Goal: Task Accomplishment & Management: Use online tool/utility

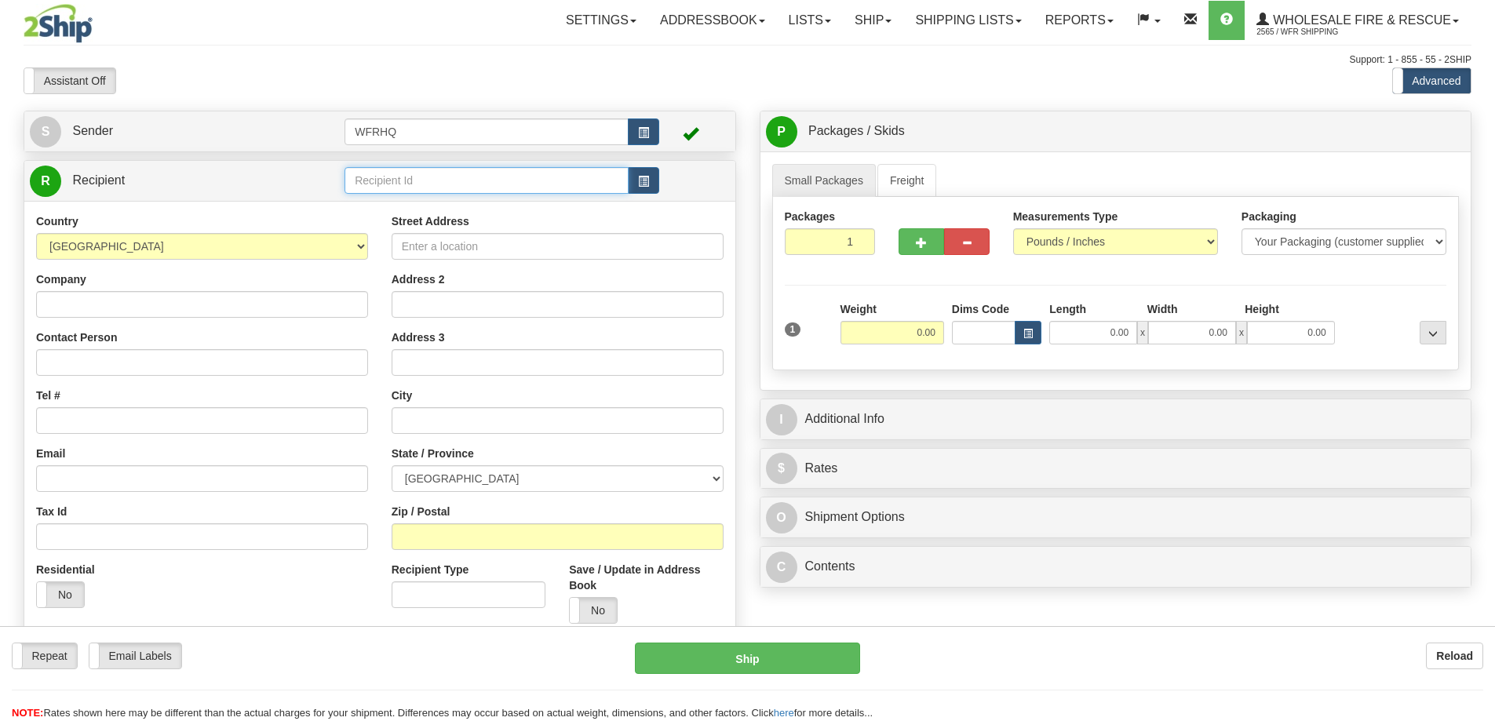
click at [413, 177] on input "text" at bounding box center [486, 180] width 284 height 27
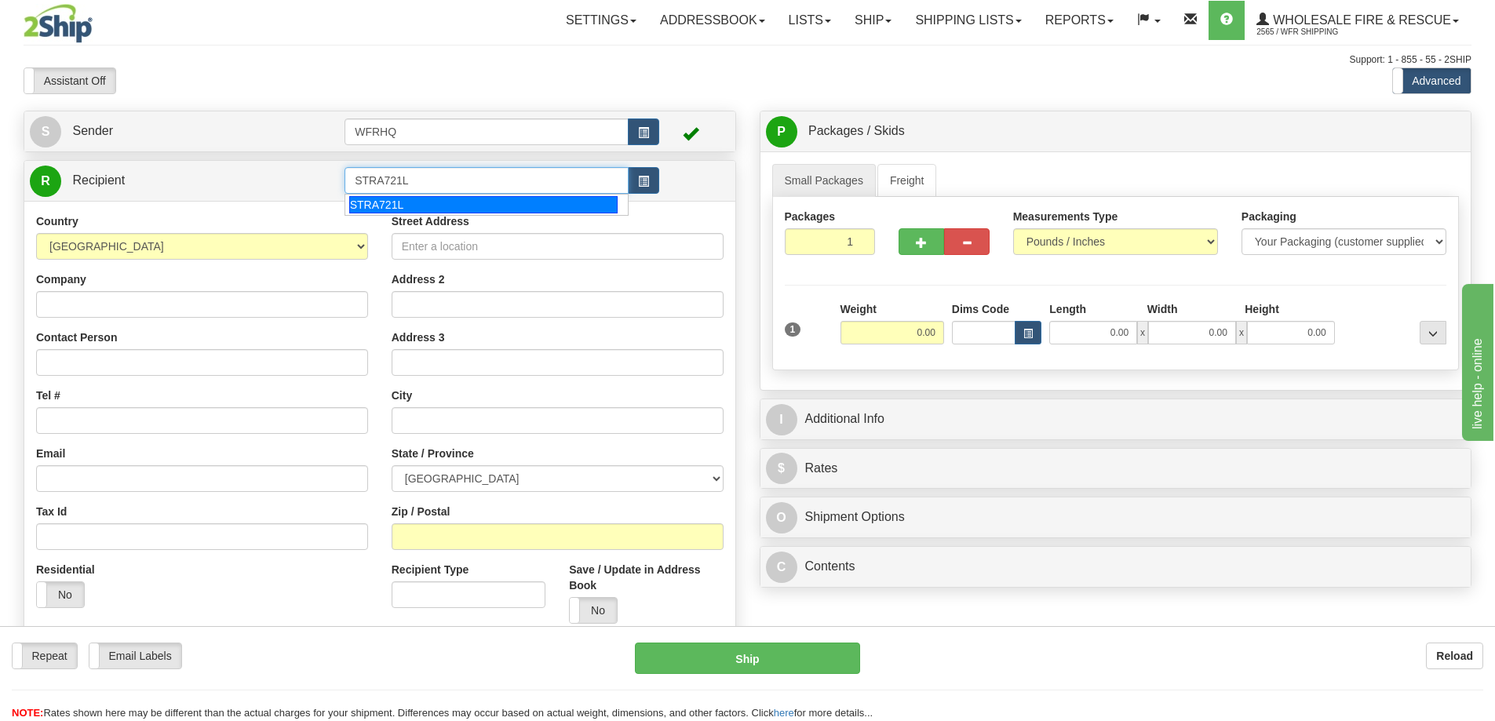
type input "STRA721L"
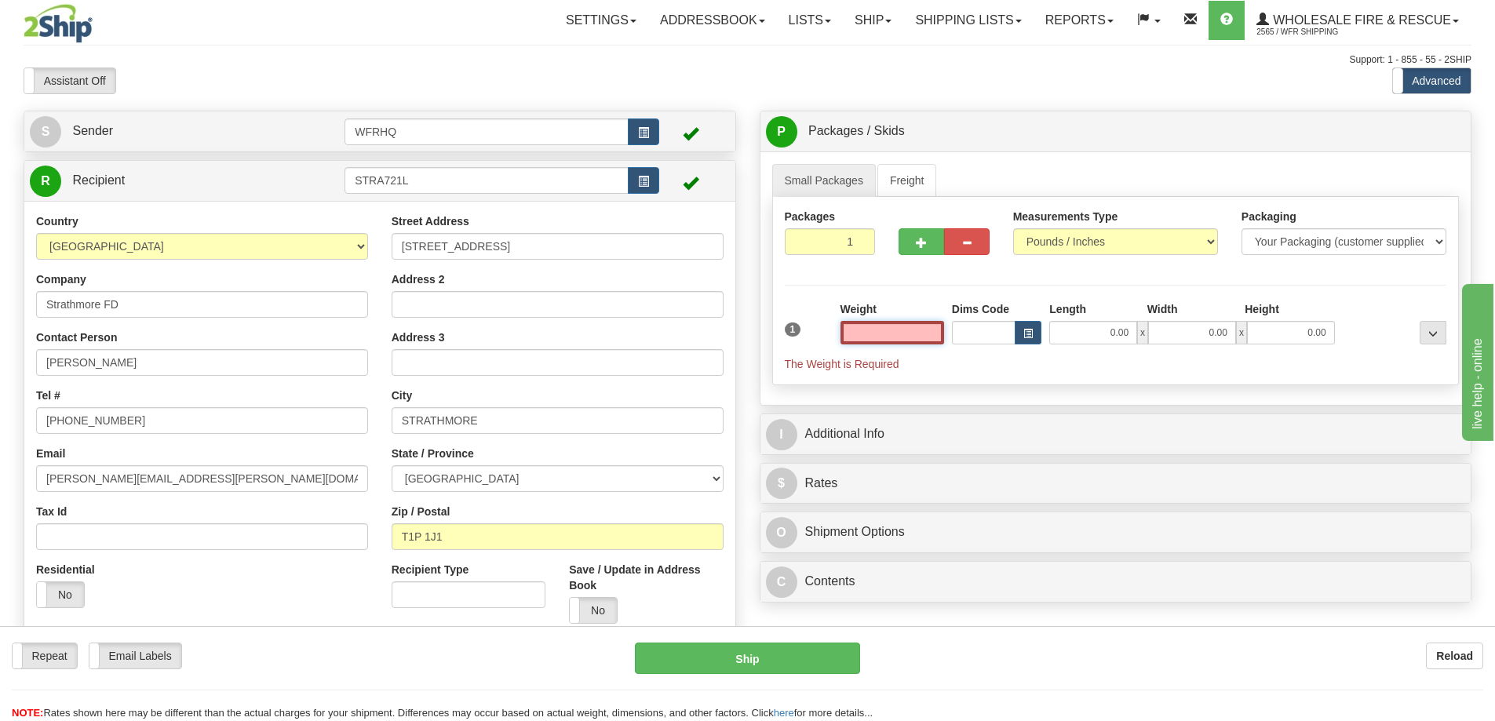
click at [862, 333] on input "text" at bounding box center [892, 333] width 104 height 24
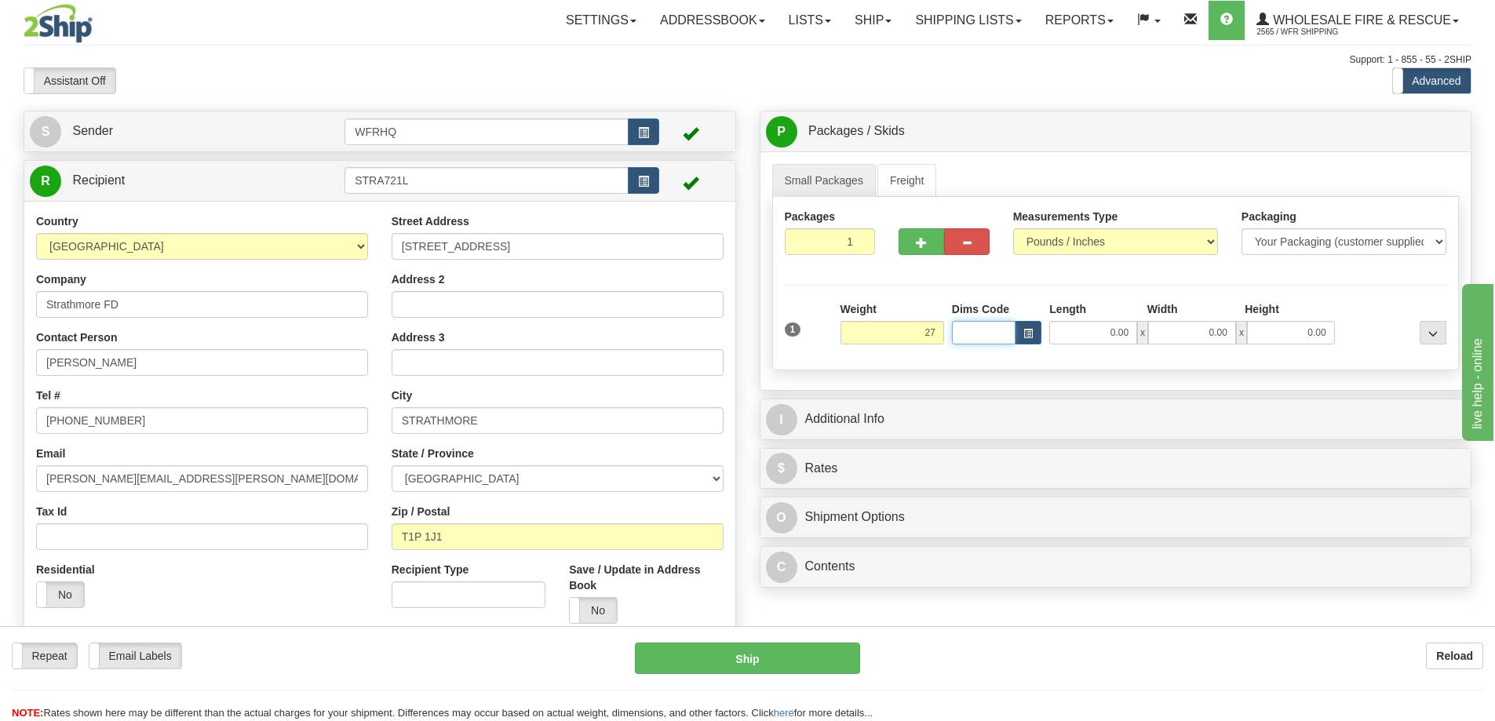
type input "27.00"
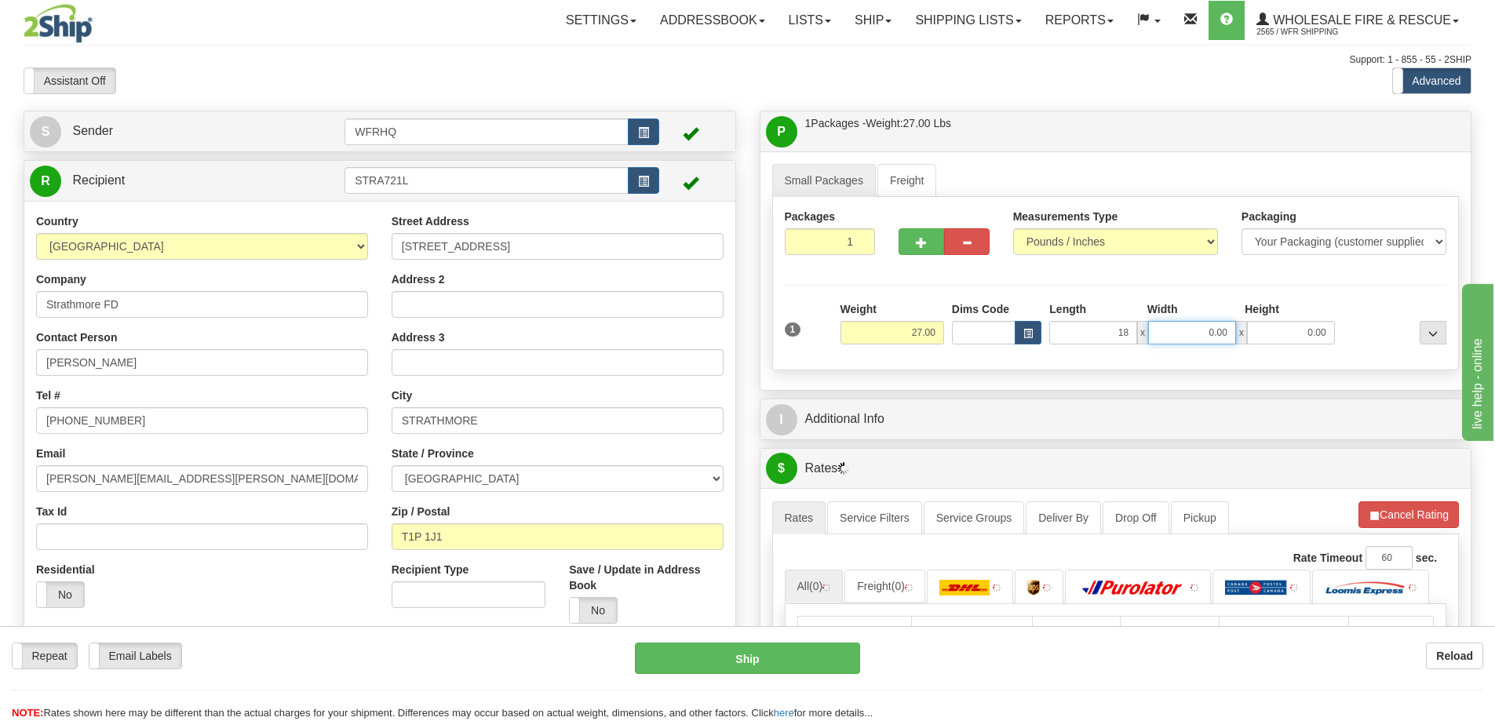
type input "18.00"
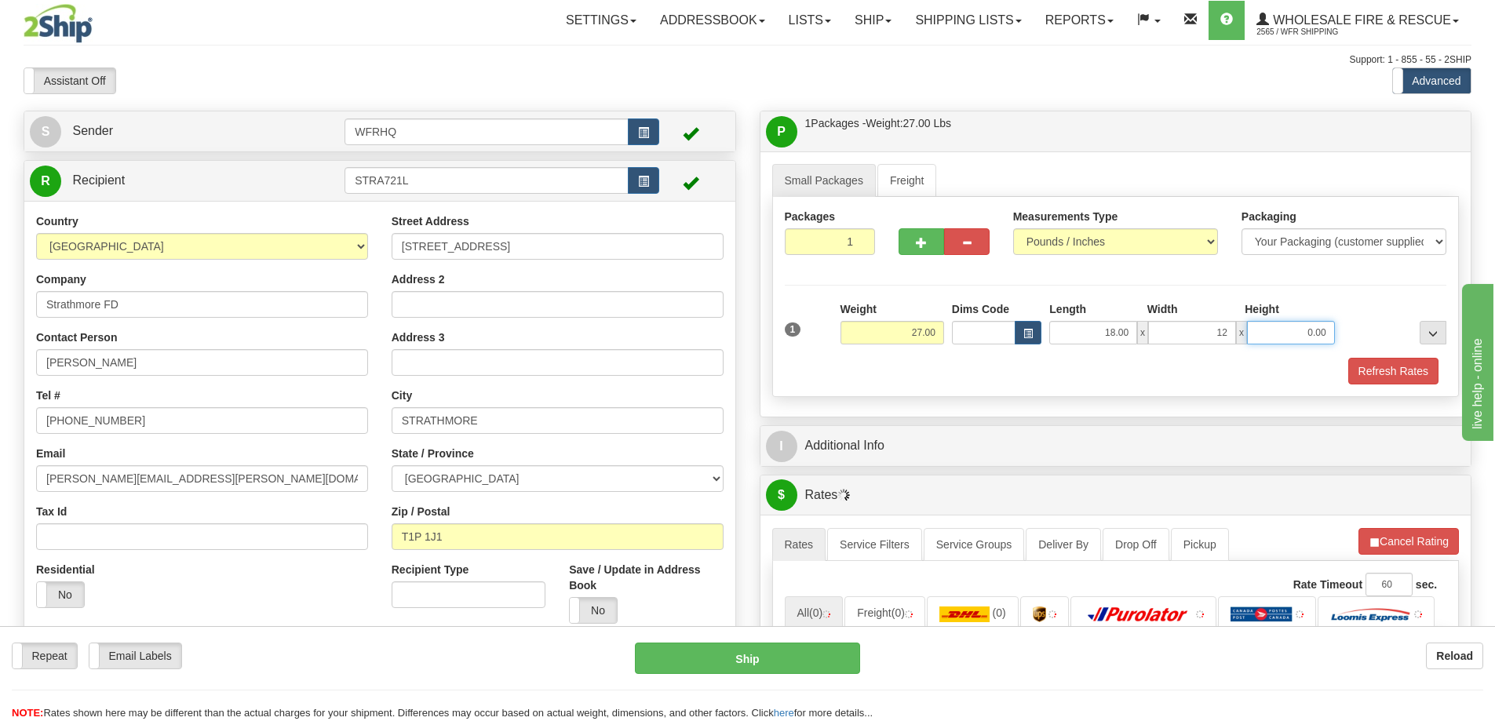
type input "12.00"
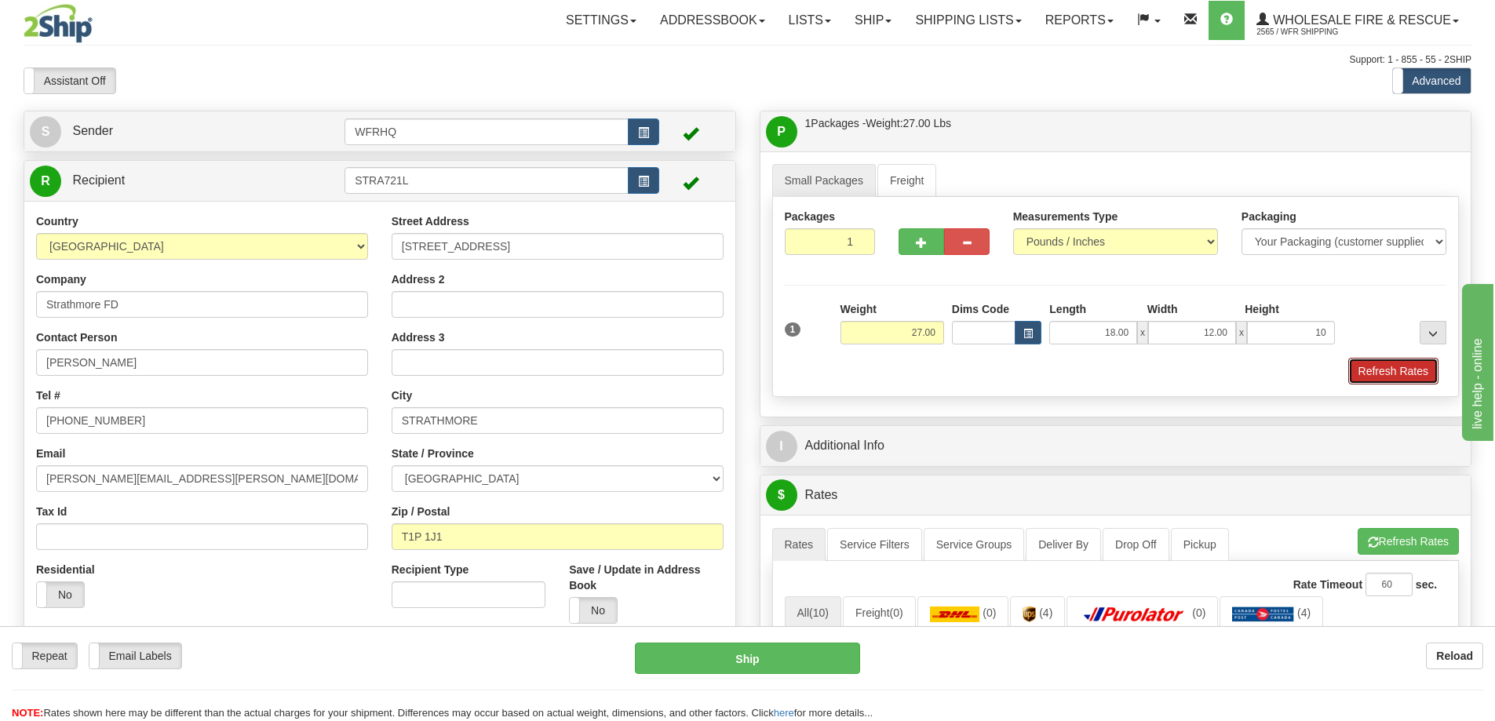
type input "10.00"
drag, startPoint x: 1369, startPoint y: 377, endPoint x: 1335, endPoint y: 391, distance: 37.3
click at [1369, 377] on button "Refresh Rates" at bounding box center [1393, 371] width 90 height 27
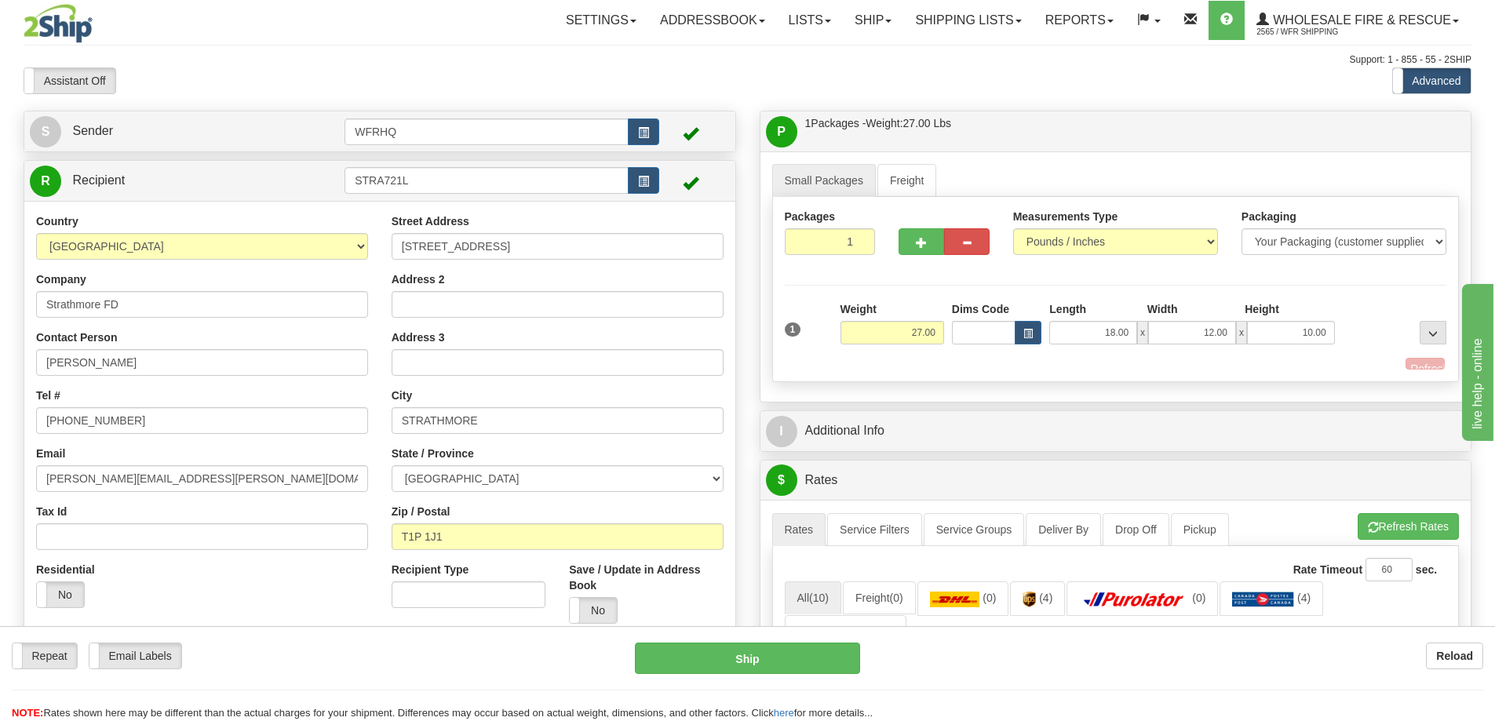
click at [1230, 436] on div "I Additional Info" at bounding box center [1115, 431] width 711 height 40
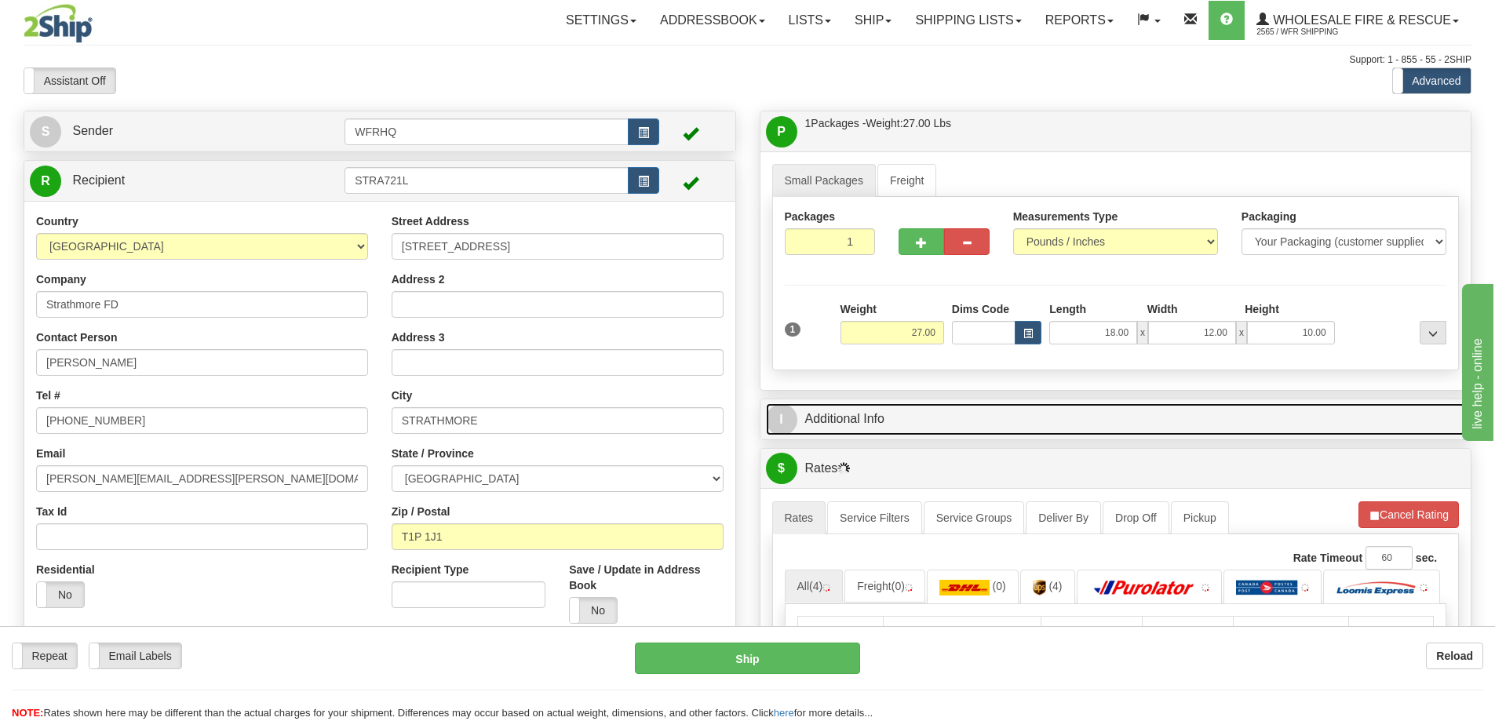
click at [1192, 424] on link "I Additional Info" at bounding box center [1116, 419] width 700 height 32
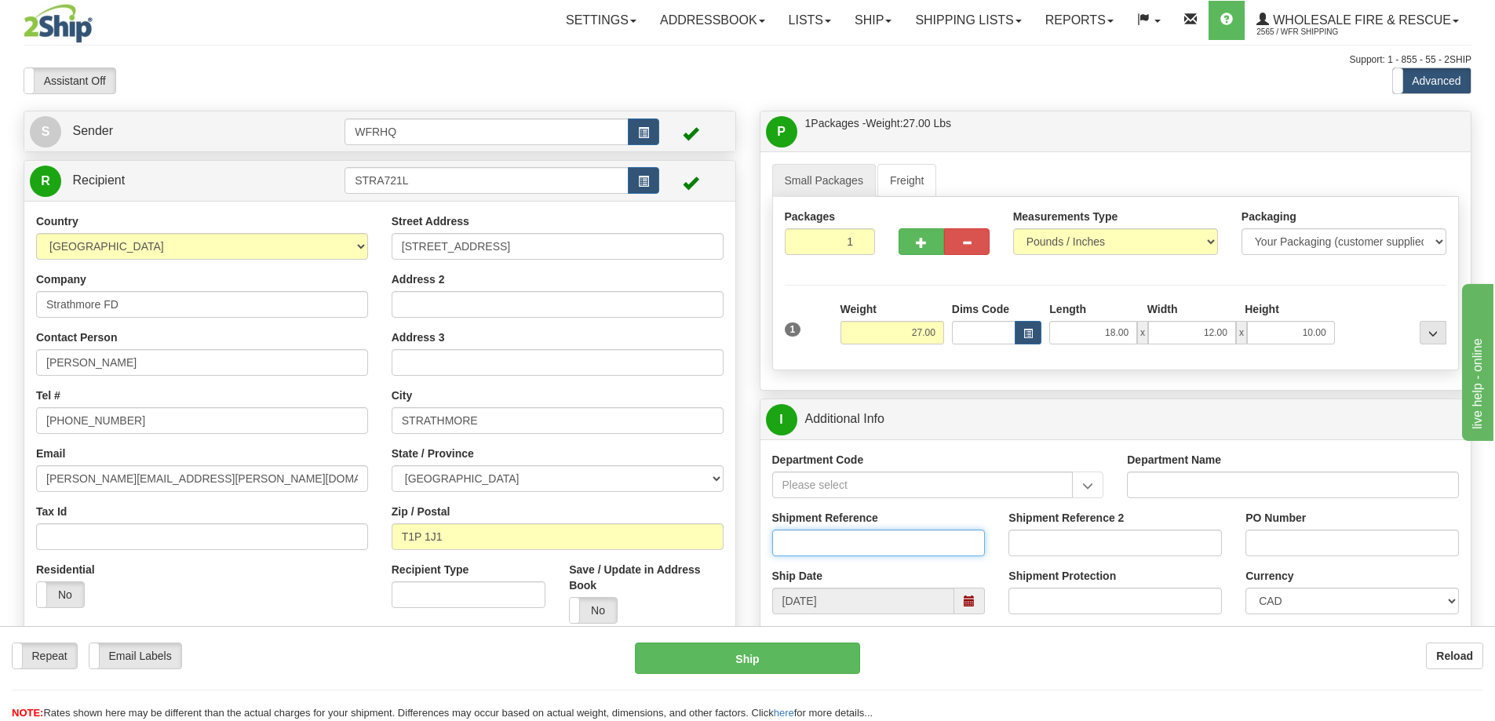
click at [837, 551] on input "Shipment Reference" at bounding box center [878, 543] width 213 height 27
type input "S46807-30943"
type input "2-525-00"
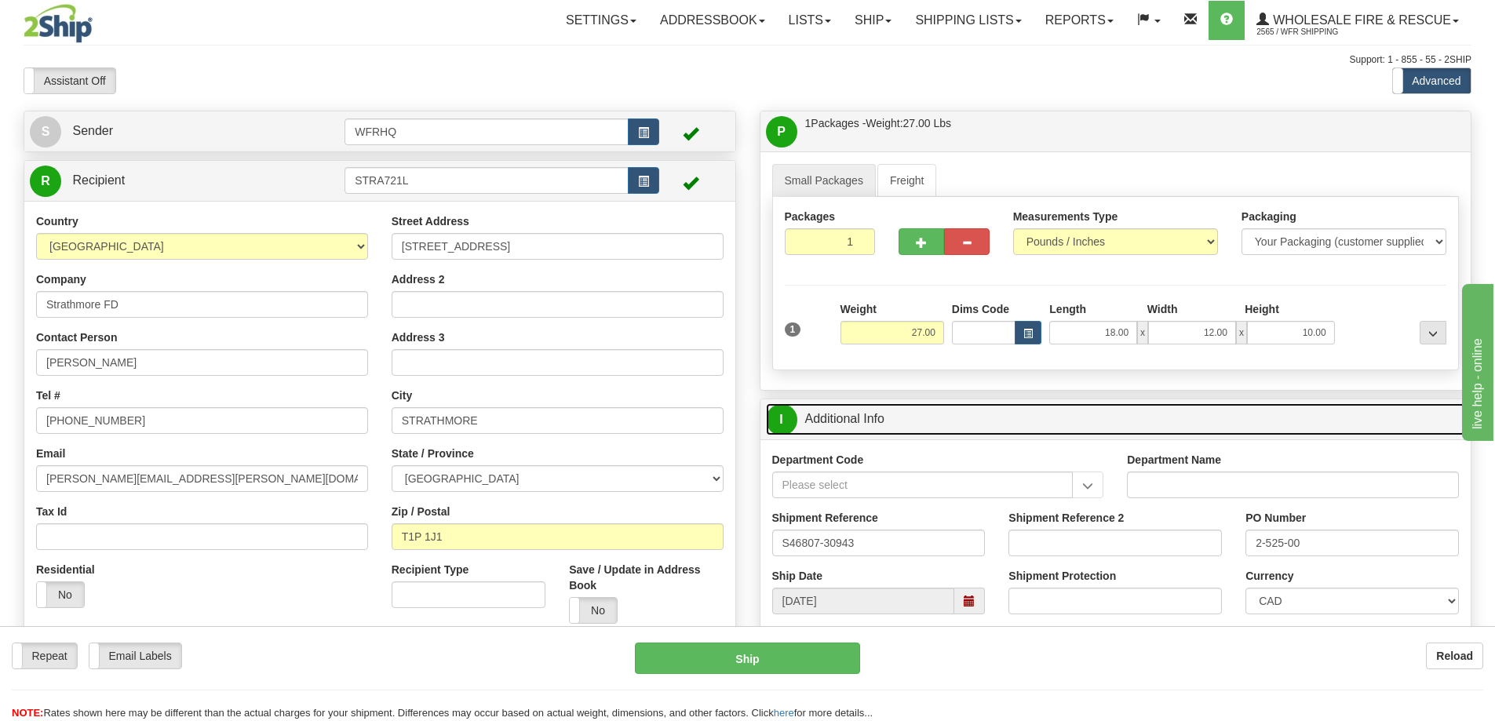
click at [1050, 403] on link "I Additional Info" at bounding box center [1116, 419] width 700 height 32
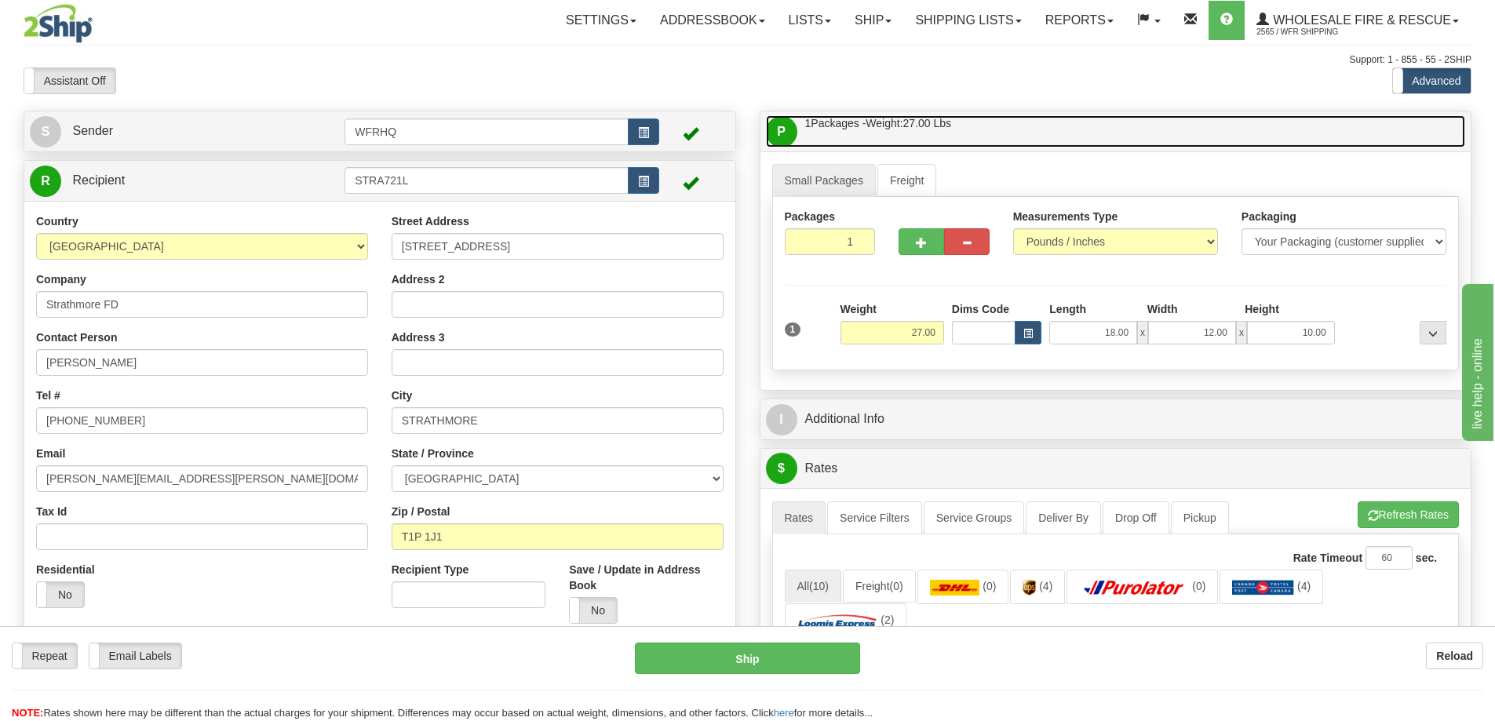
click at [1074, 137] on link "P Packages / Skids 1 Packages - Weight: 27.00 Lbs 1 Skids - Weight: NaN Lbs" at bounding box center [1116, 131] width 700 height 32
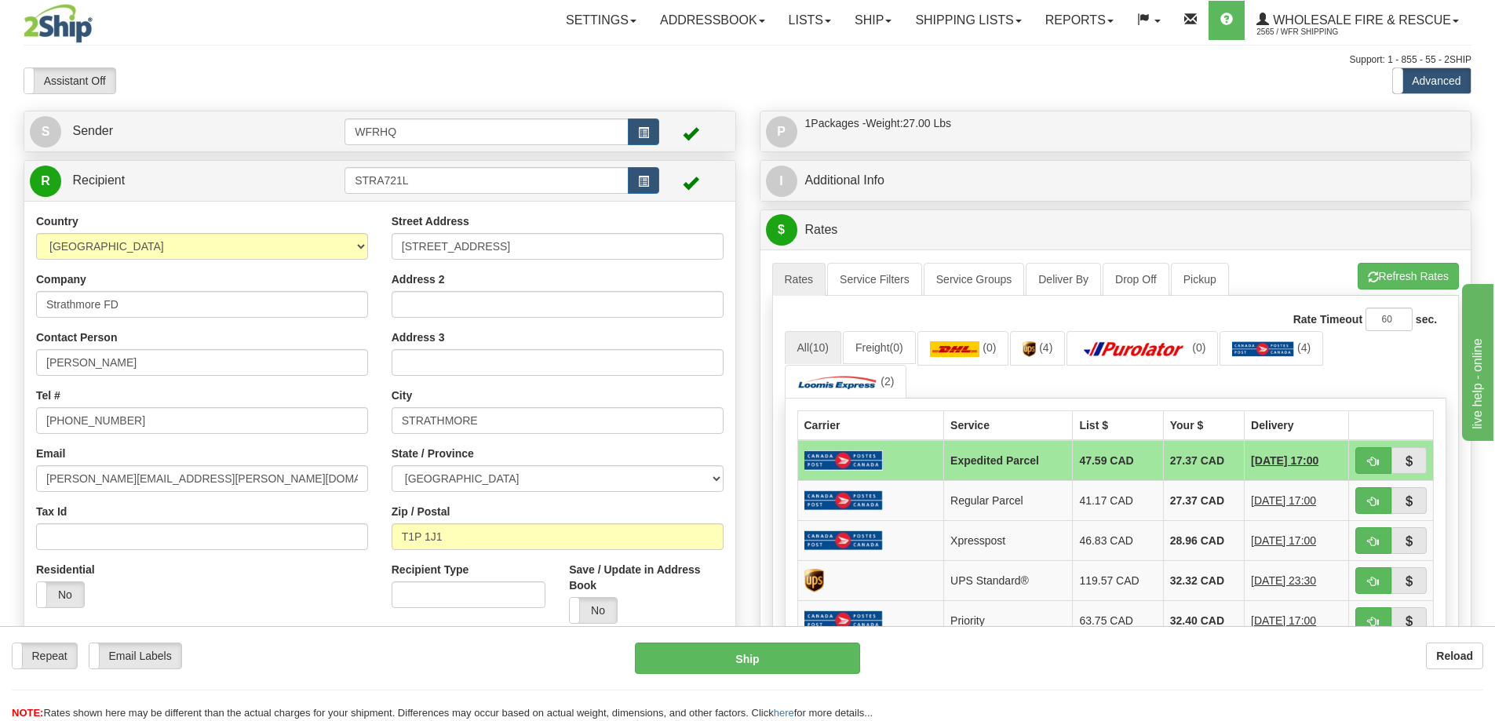
click at [1408, 262] on div "A change has been made which could impact your rate estimate. To ensure the est…" at bounding box center [1115, 262] width 687 height 1
click at [1407, 271] on button "Refresh Rates" at bounding box center [1407, 276] width 101 height 27
click at [1371, 458] on span "button" at bounding box center [1373, 462] width 11 height 10
type input "DOM.EP"
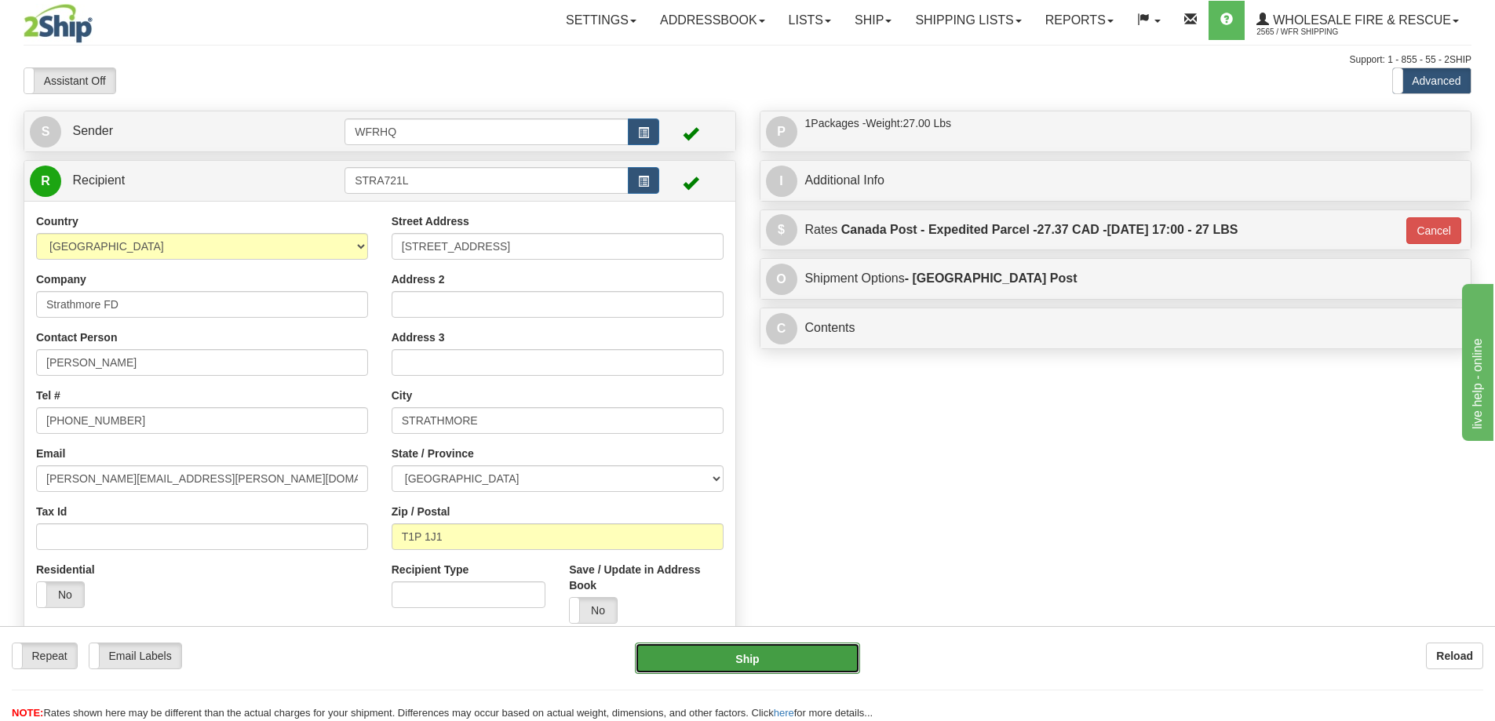
click at [768, 654] on button "Ship" at bounding box center [747, 658] width 225 height 31
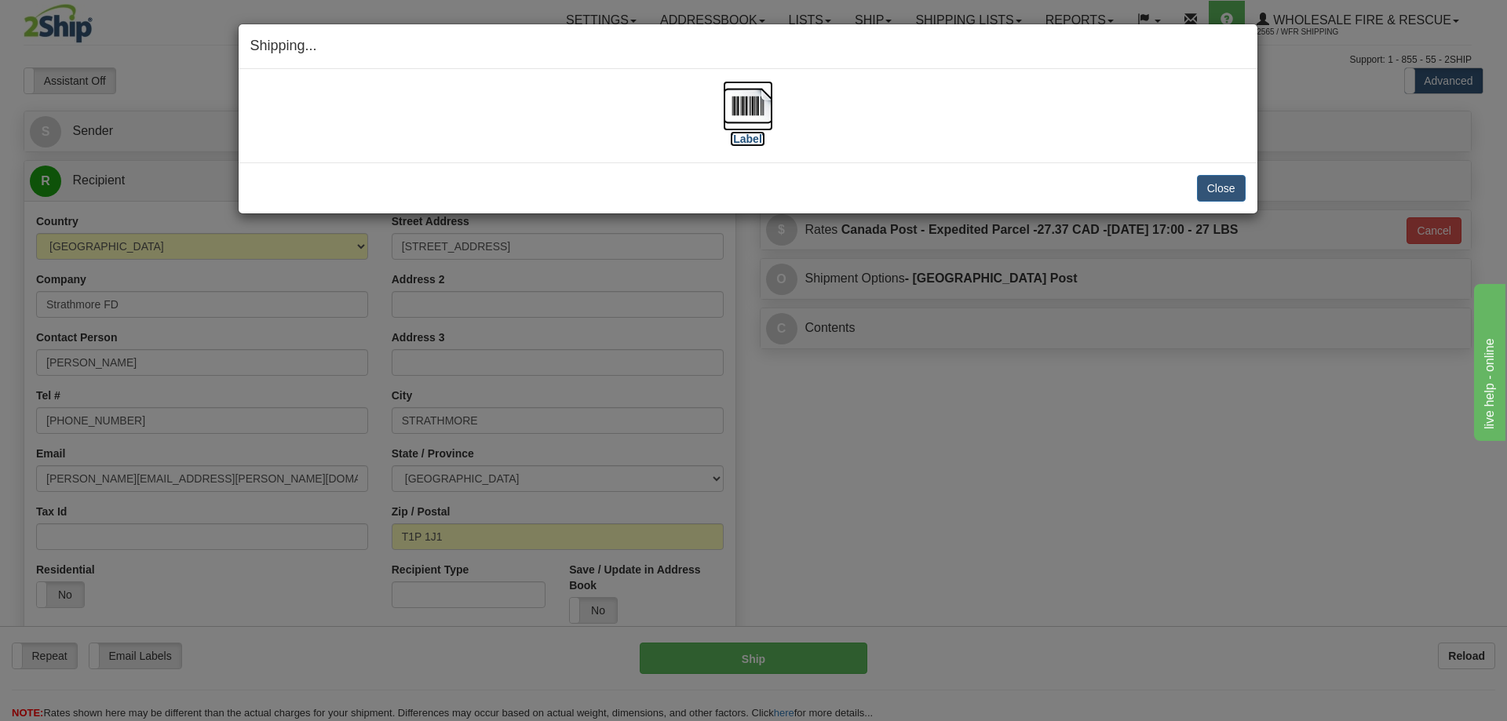
click at [762, 107] on img at bounding box center [748, 106] width 50 height 50
